Goal: Information Seeking & Learning: Learn about a topic

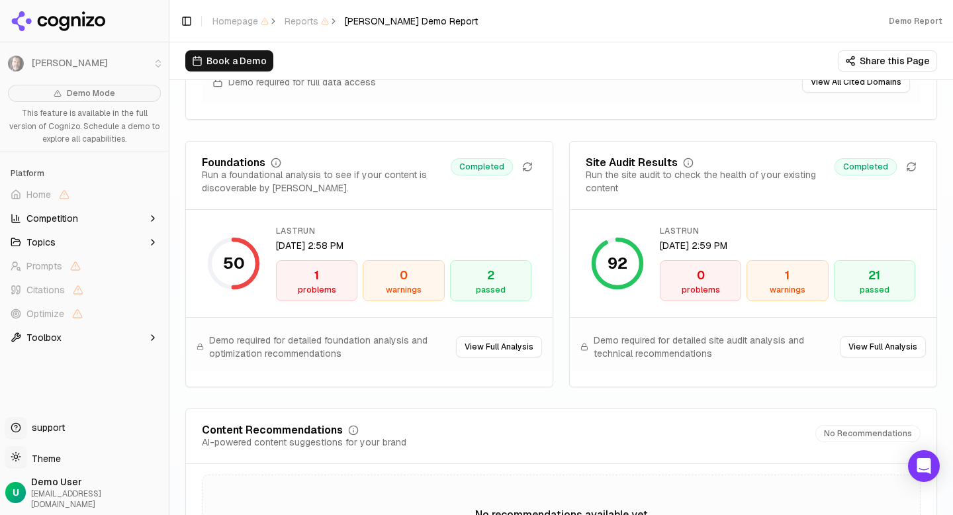
scroll to position [1855, 0]
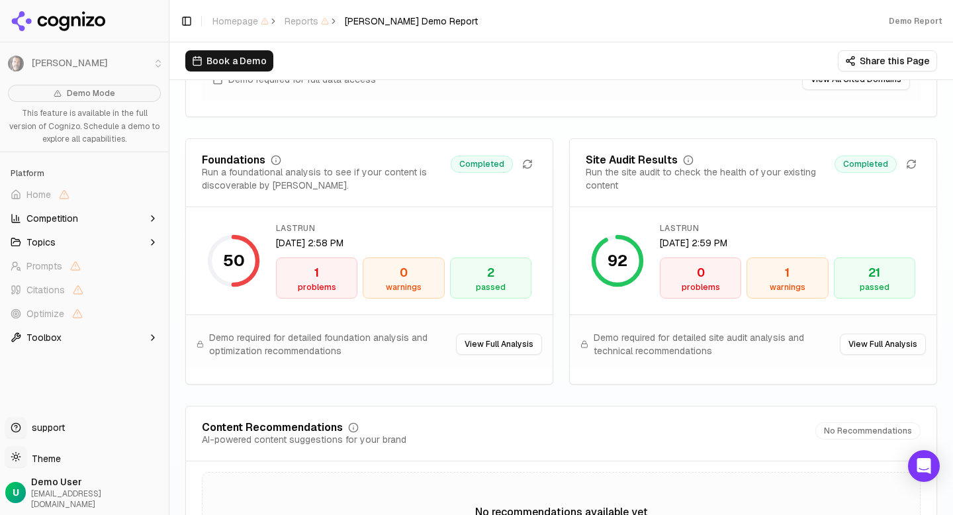
click at [327, 282] on div "problems" at bounding box center [316, 287] width 69 height 11
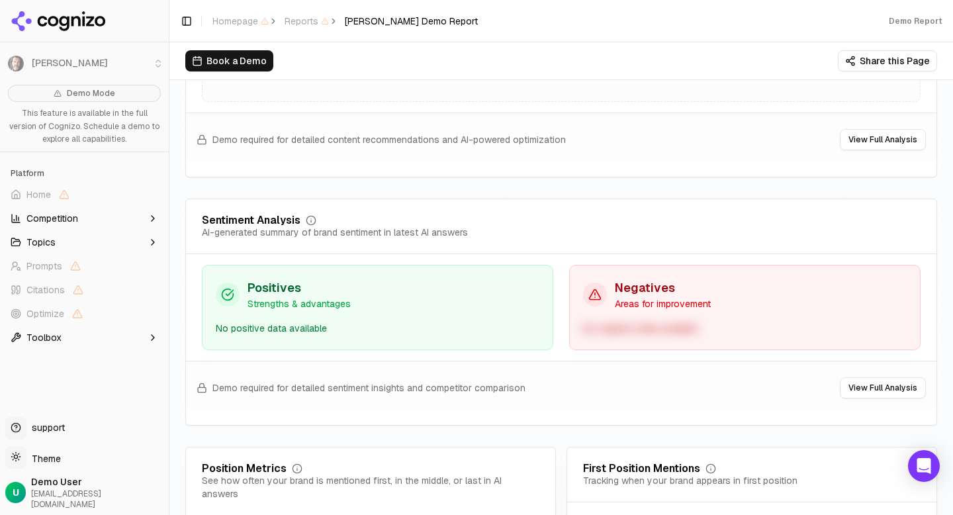
scroll to position [2371, 0]
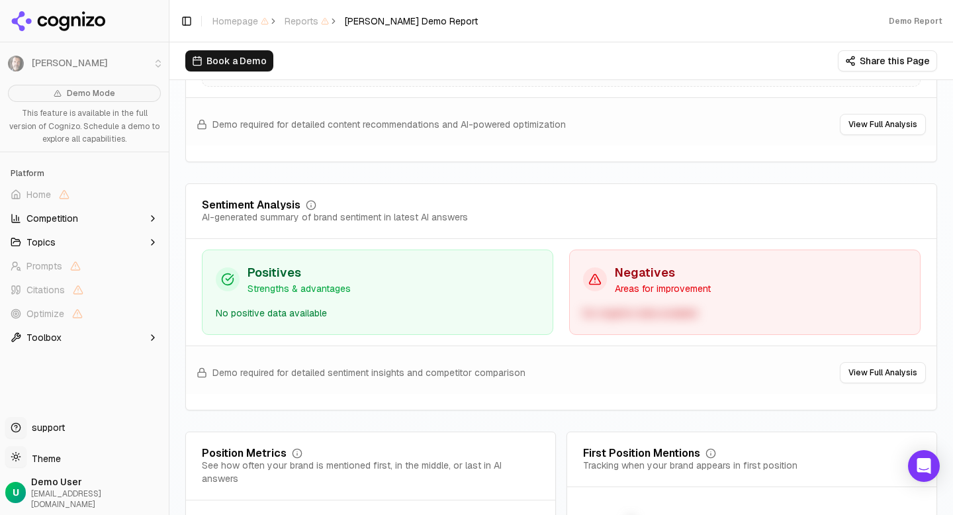
click at [638, 276] on h3 "Negatives" at bounding box center [663, 272] width 96 height 19
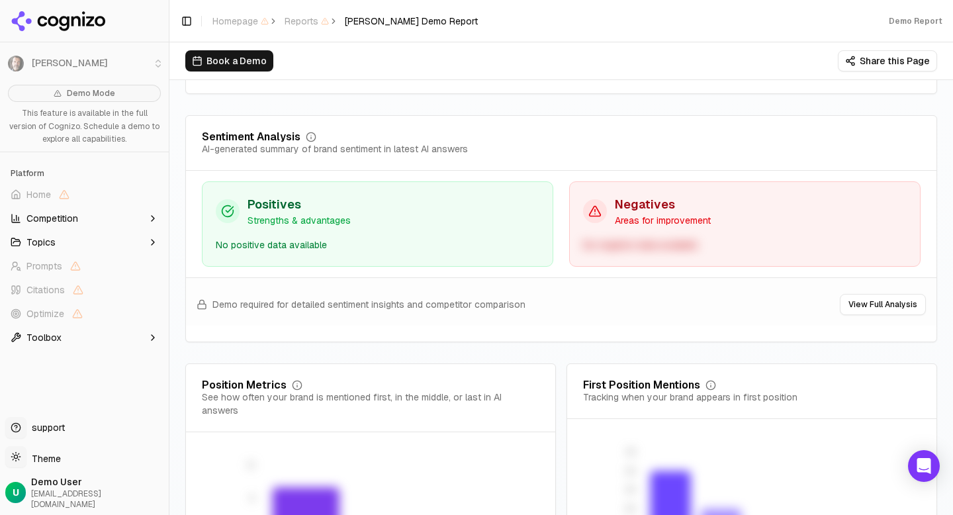
click at [879, 307] on button "View Full Analysis" at bounding box center [883, 304] width 86 height 21
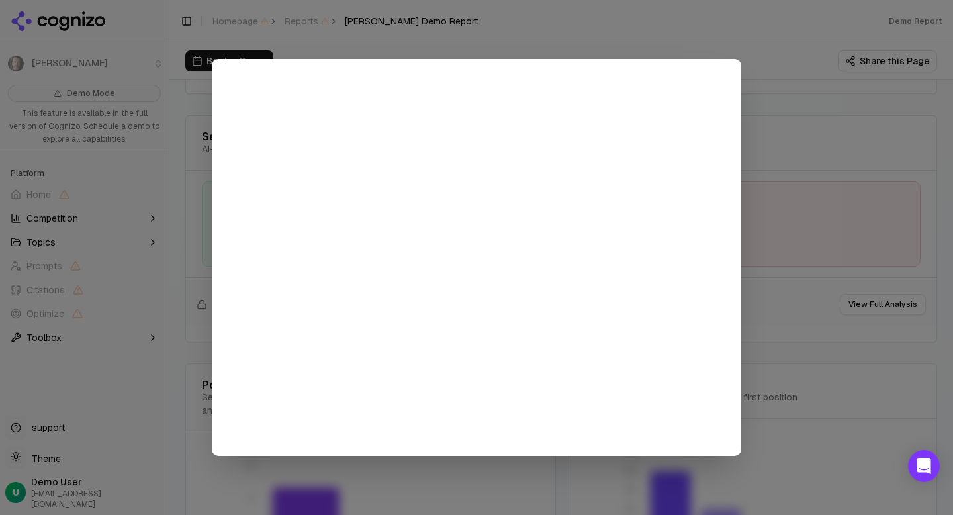
click at [852, 221] on div at bounding box center [476, 257] width 953 height 515
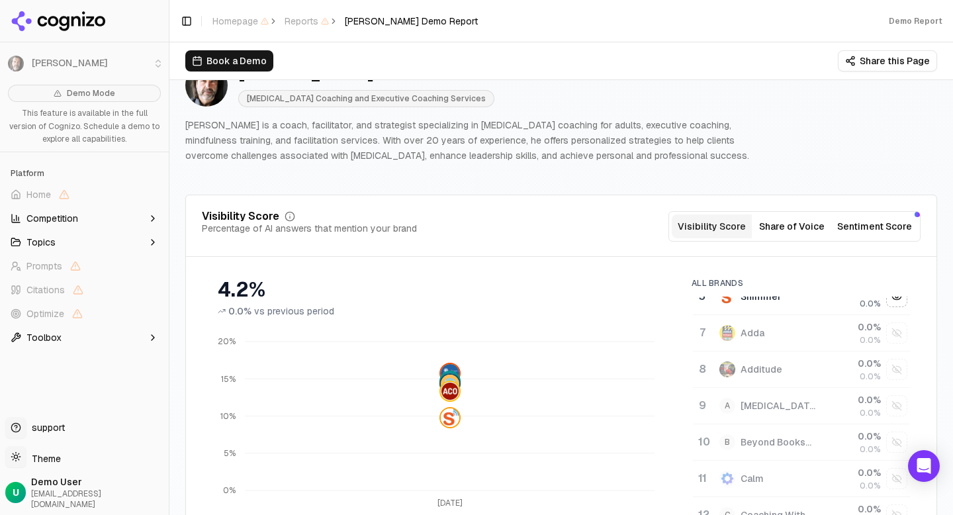
scroll to position [48, 0]
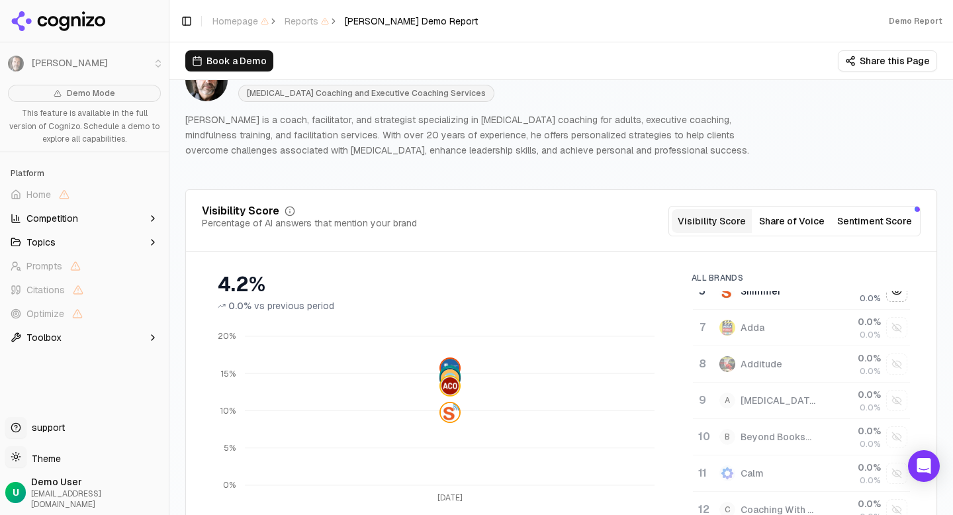
click at [872, 222] on button "Sentiment Score" at bounding box center [874, 221] width 85 height 24
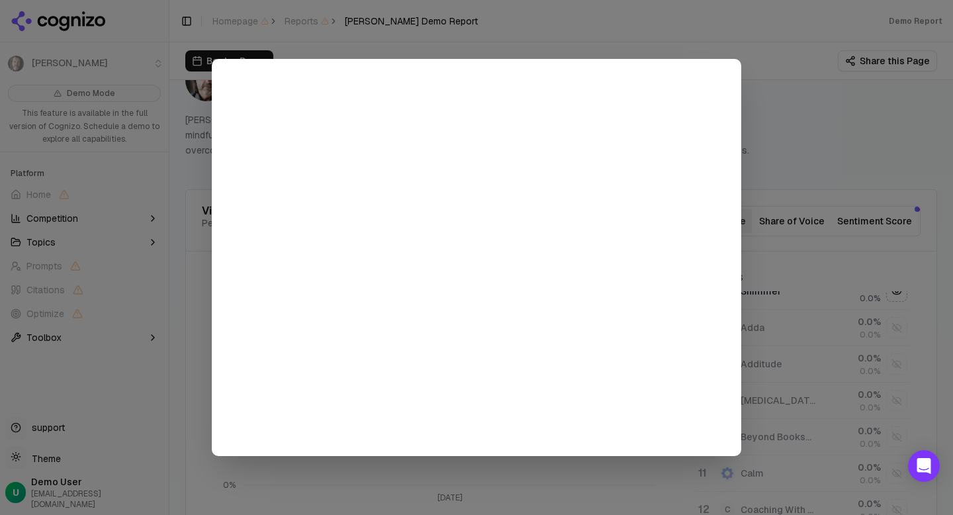
click at [740, 174] on div at bounding box center [476, 257] width 529 height 397
click at [804, 191] on div at bounding box center [476, 257] width 953 height 515
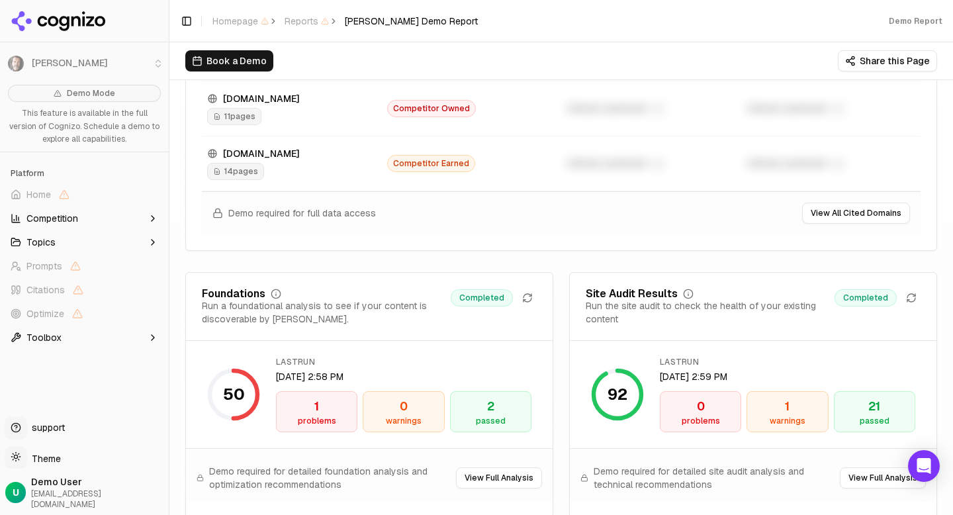
scroll to position [1918, 0]
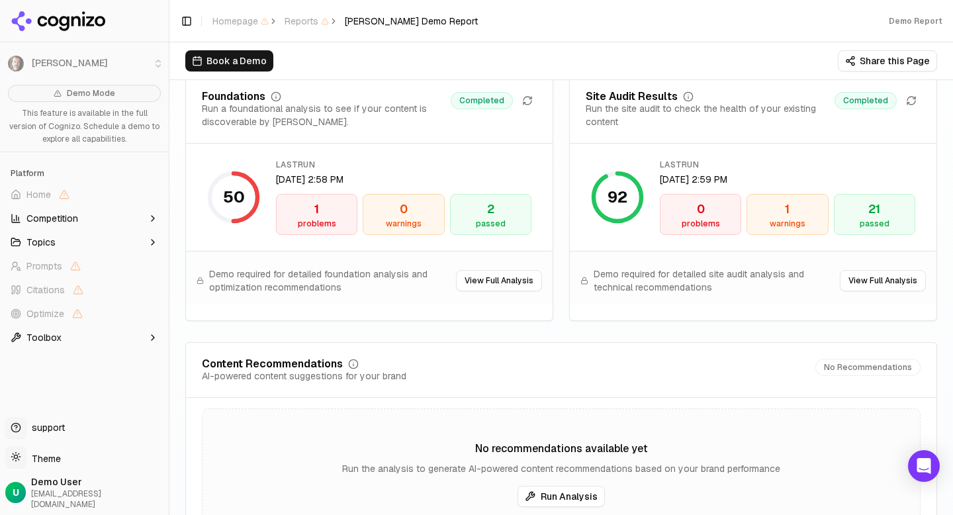
click at [325, 208] on div "1" at bounding box center [316, 209] width 69 height 19
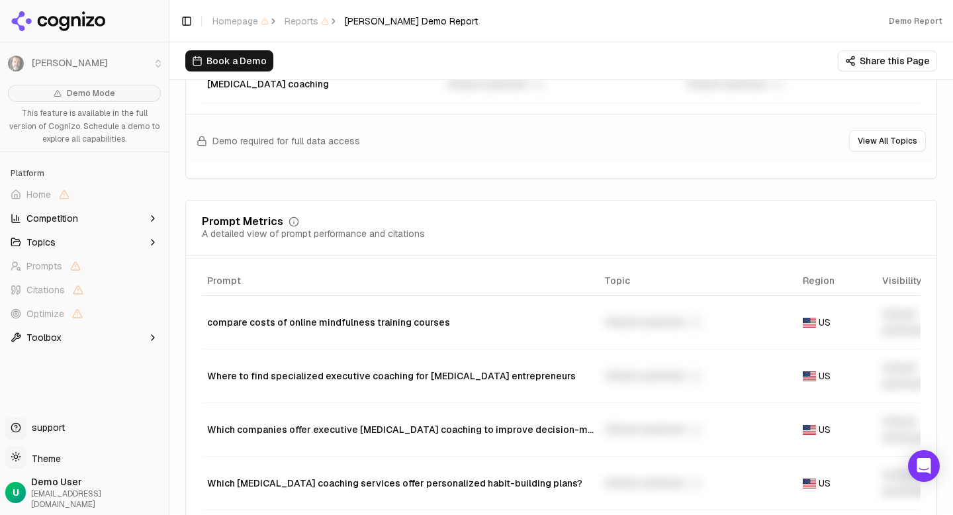
scroll to position [818, 0]
